Goal: Transaction & Acquisition: Subscribe to service/newsletter

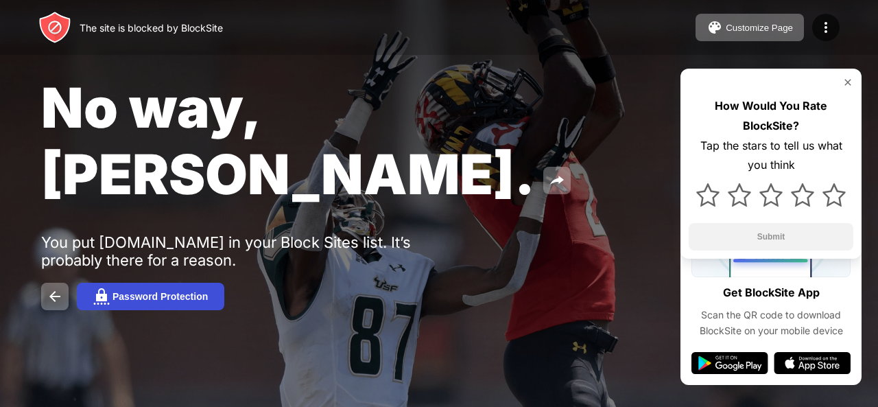
click at [156, 291] on div "Password Protection" at bounding box center [160, 296] width 95 height 11
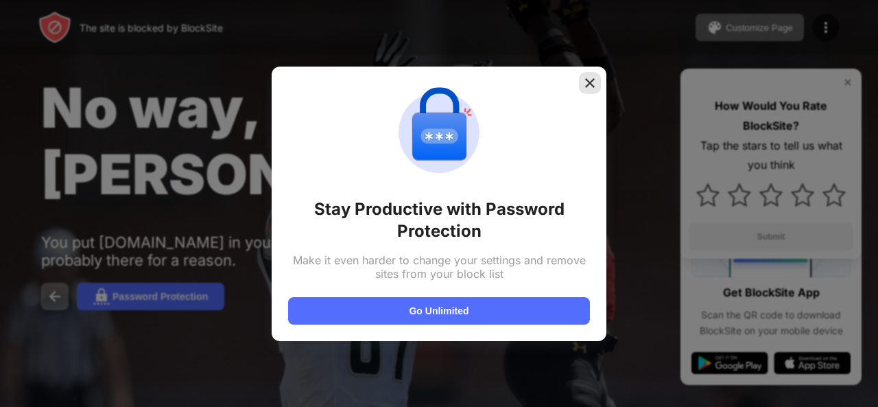
click at [600, 89] on div at bounding box center [590, 83] width 22 height 22
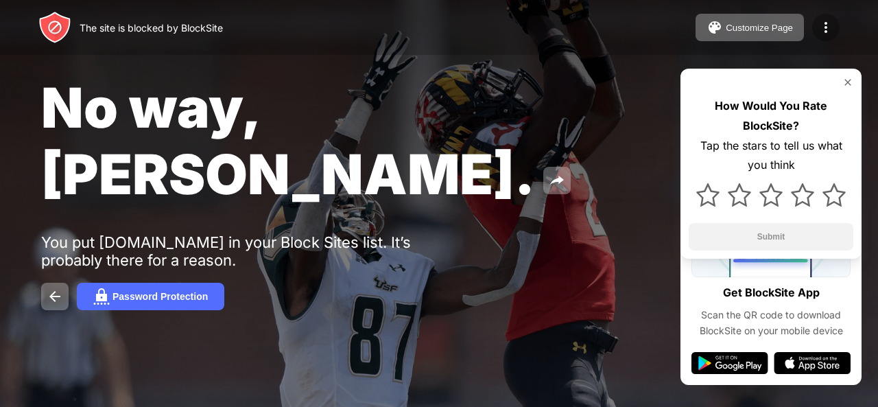
click at [825, 23] on img at bounding box center [826, 27] width 16 height 16
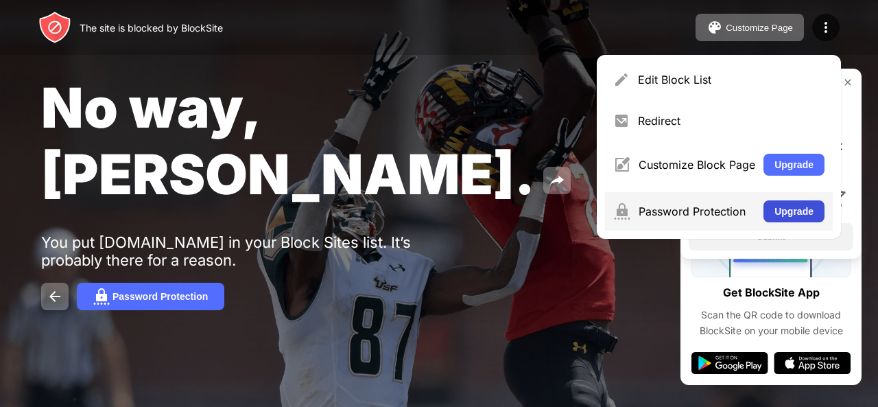
click at [776, 211] on button "Upgrade" at bounding box center [794, 211] width 61 height 22
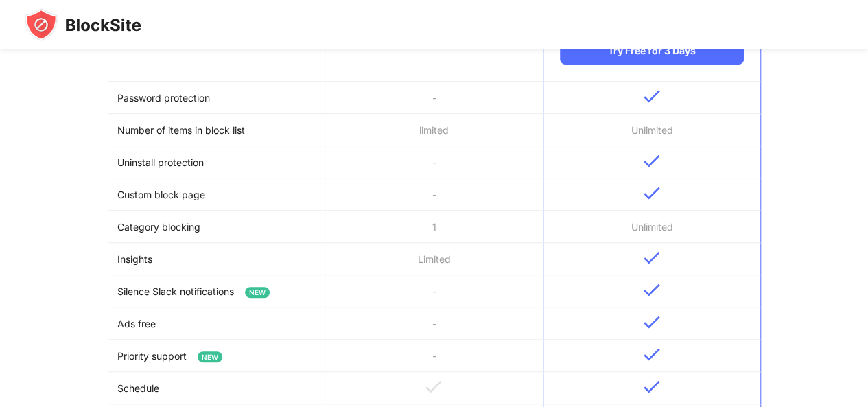
scroll to position [686, 0]
